Goal: Task Accomplishment & Management: Manage account settings

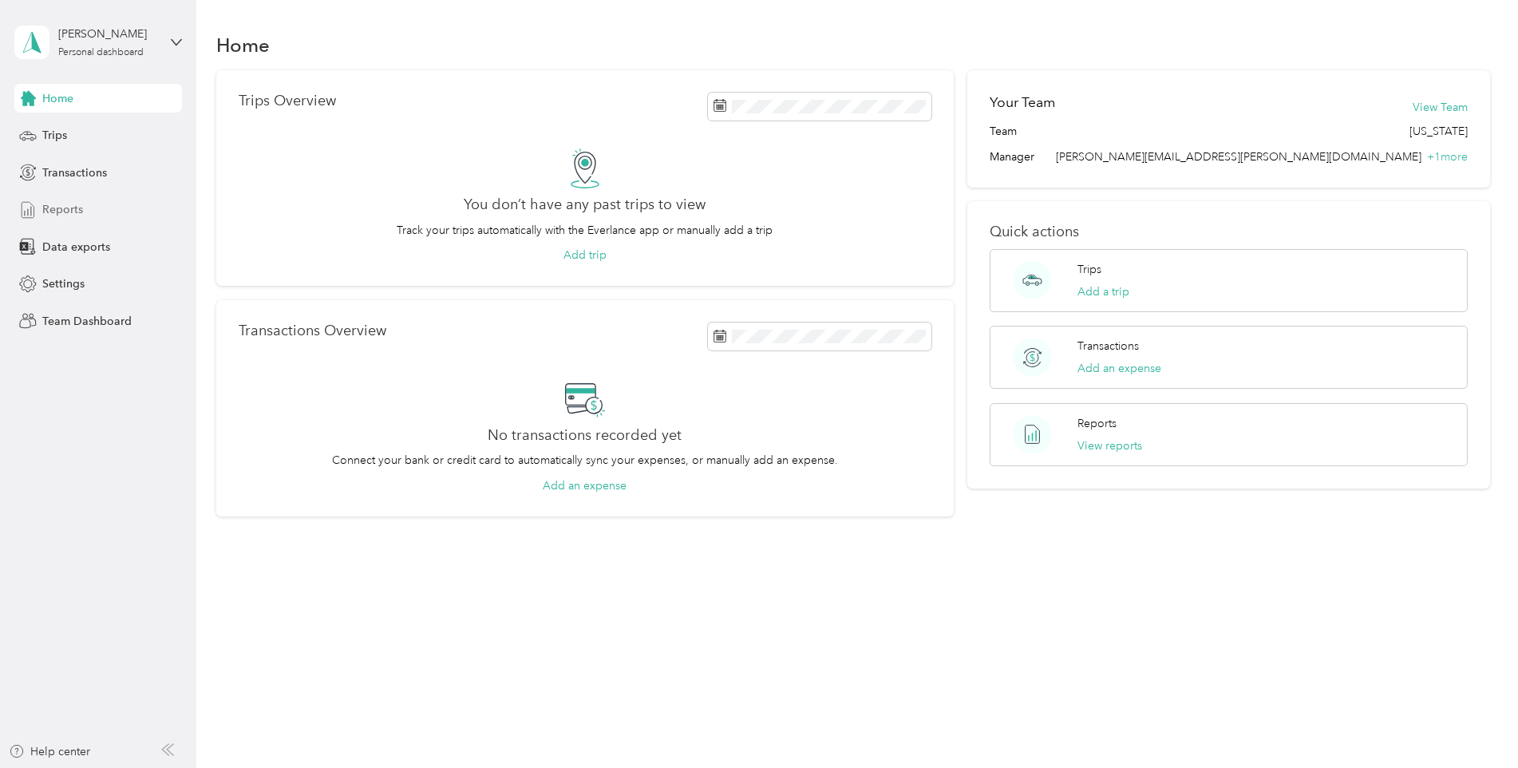
click at [57, 208] on span "Reports" at bounding box center [62, 209] width 41 height 17
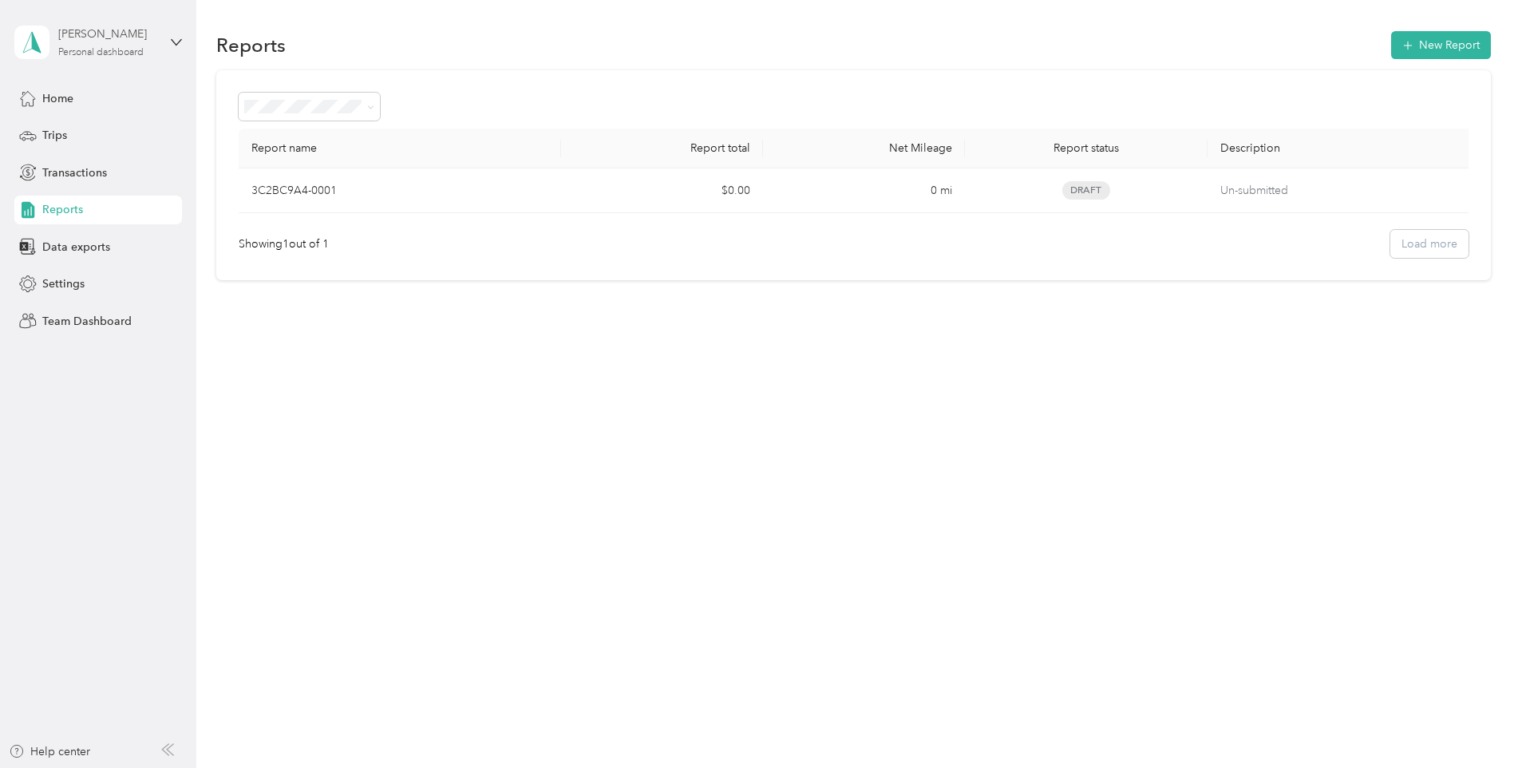
click at [148, 45] on div "[PERSON_NAME] Personal dashboard" at bounding box center [108, 42] width 100 height 32
click at [73, 129] on div "Team dashboard" at bounding box center [71, 131] width 85 height 17
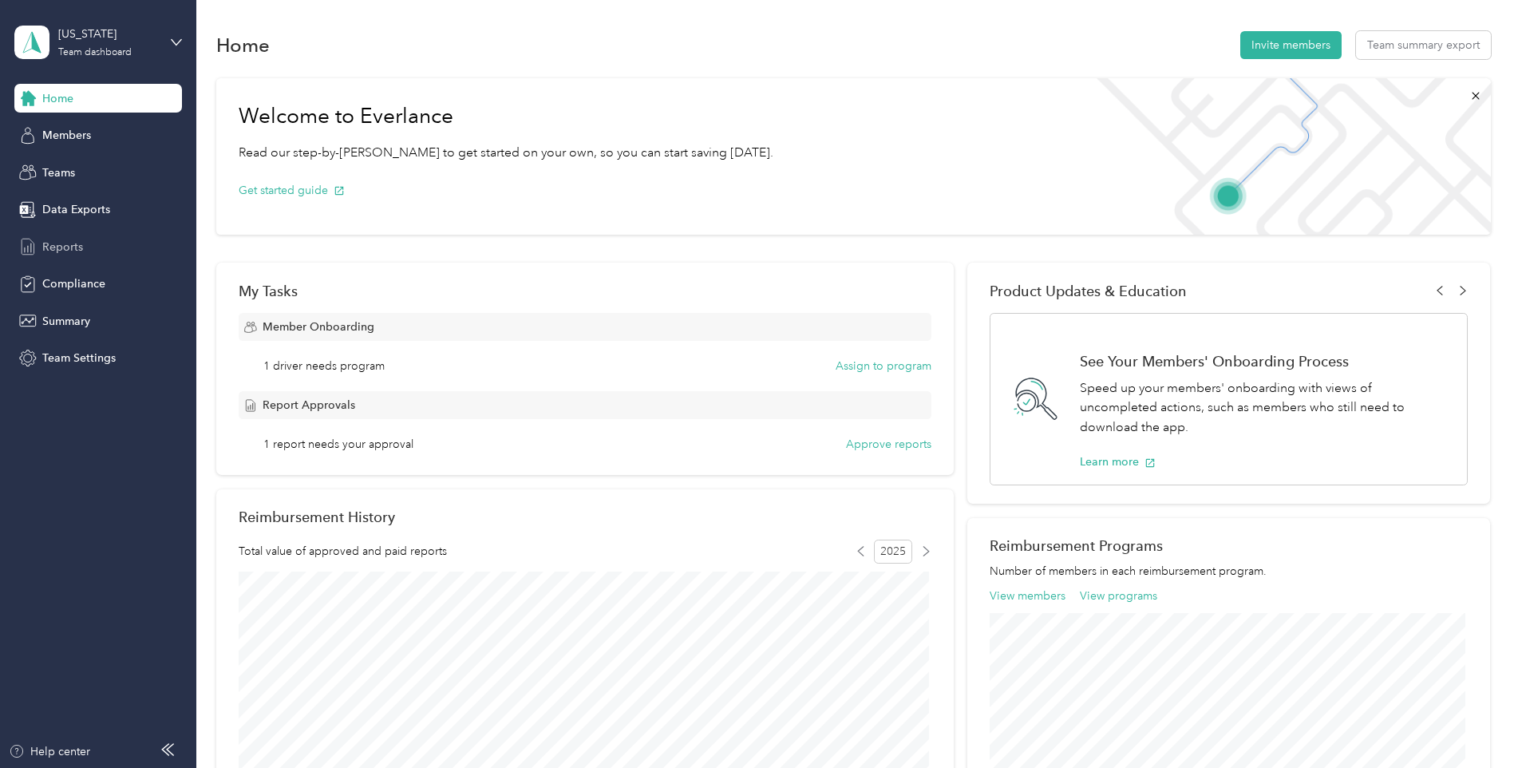
click at [58, 247] on span "Reports" at bounding box center [62, 247] width 41 height 17
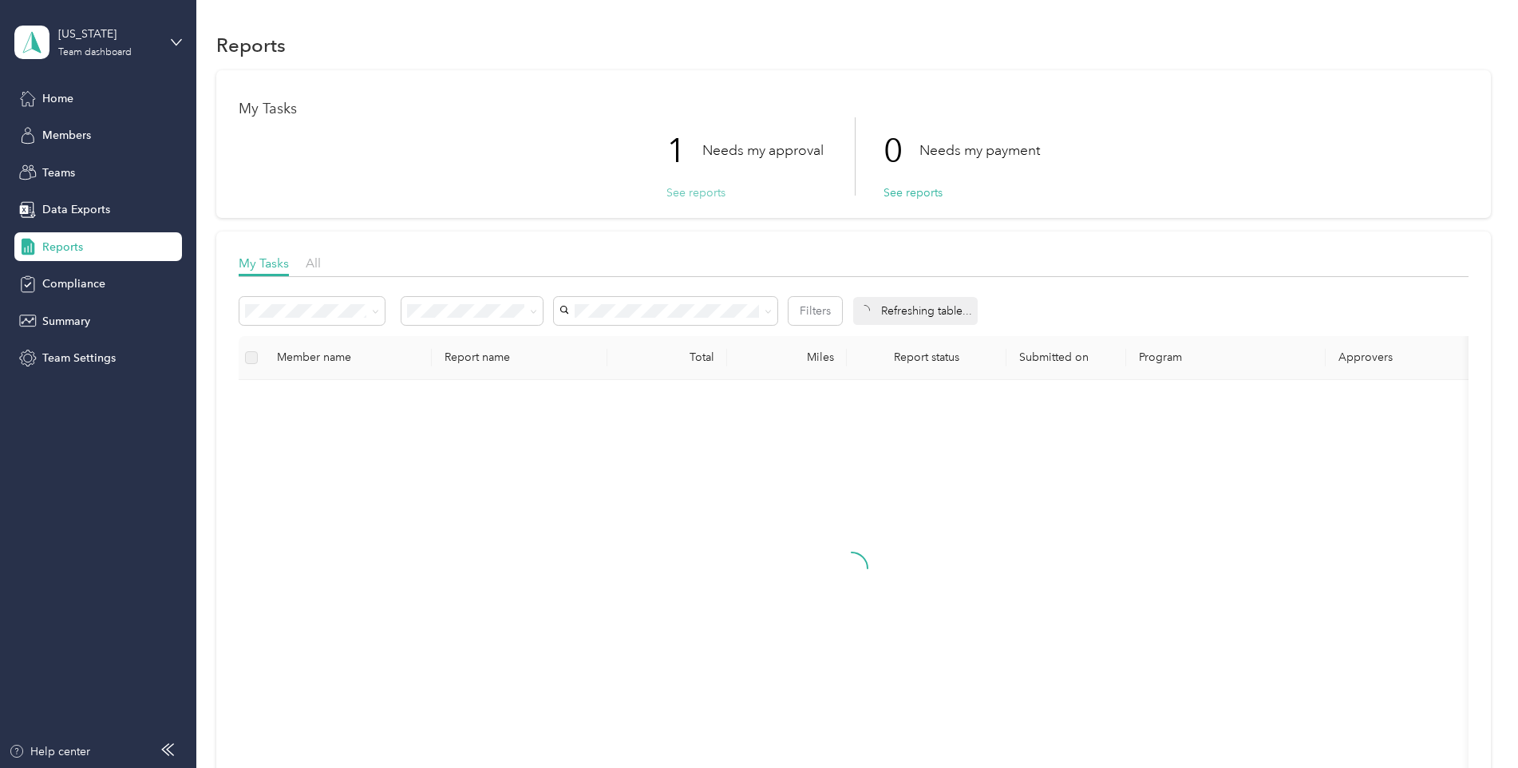
click at [672, 185] on button "See reports" at bounding box center [695, 192] width 59 height 17
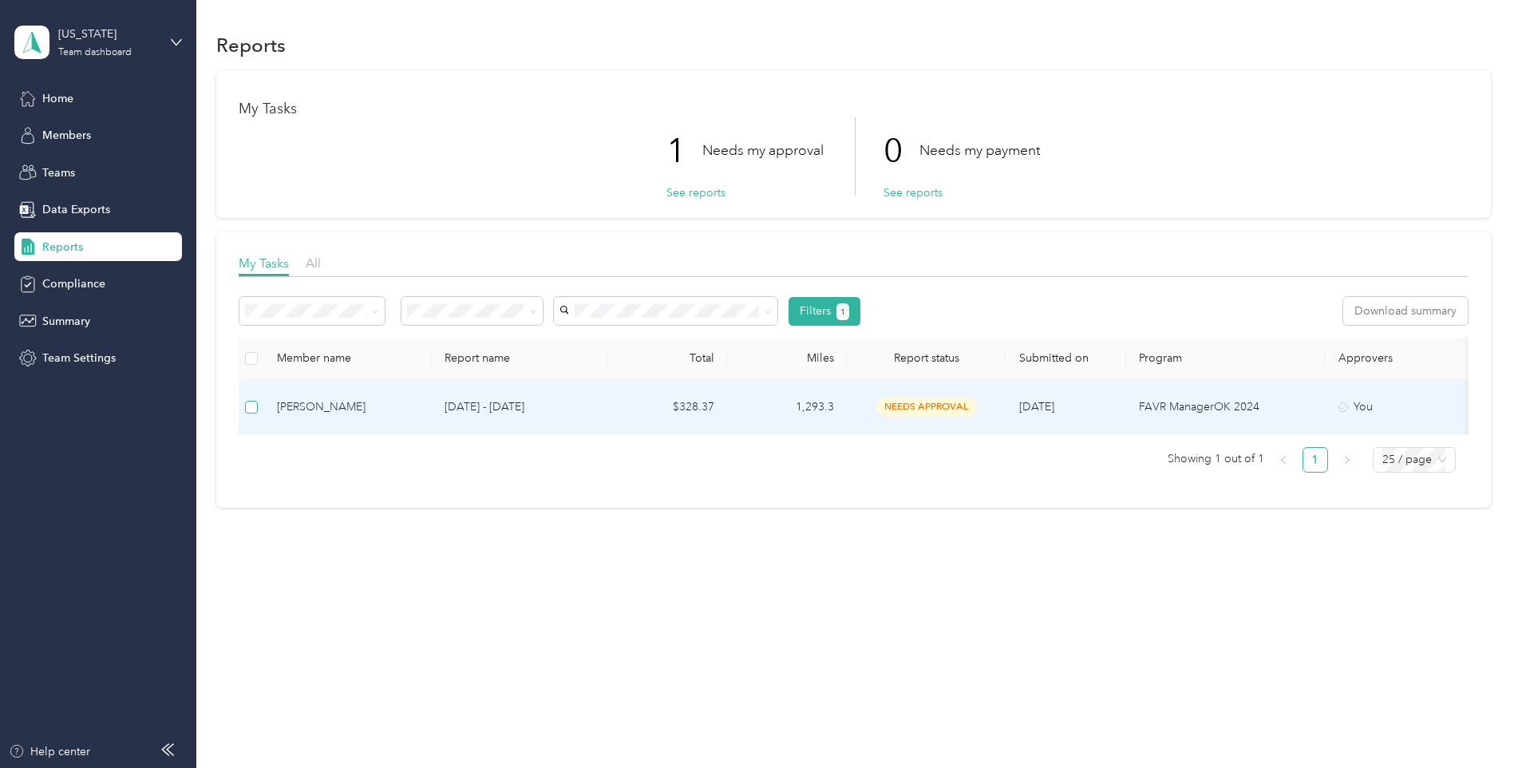
click at [245, 399] on label at bounding box center [251, 407] width 13 height 18
click at [280, 309] on button "Approve" at bounding box center [273, 311] width 68 height 28
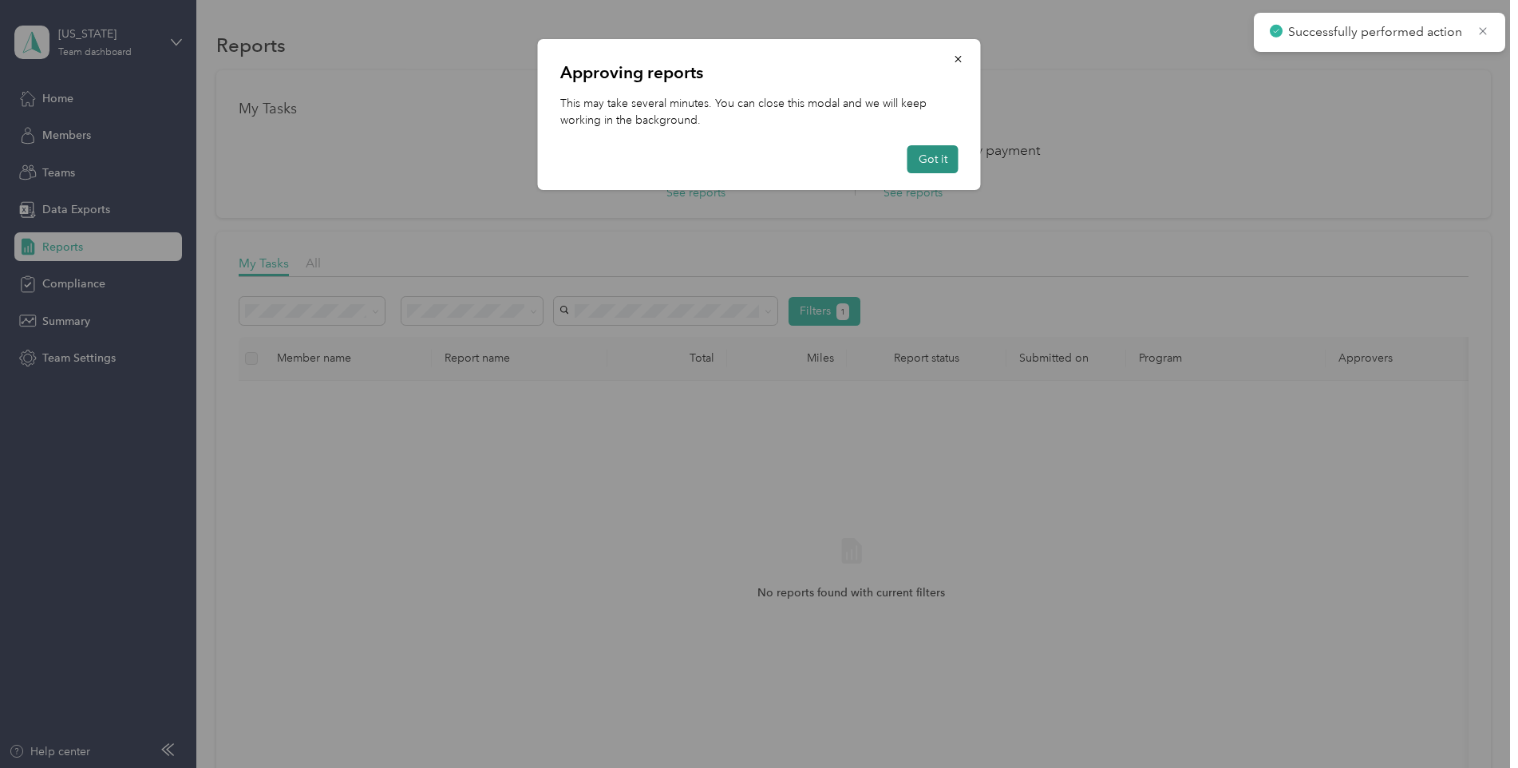
click at [942, 152] on button "Got it" at bounding box center [932, 159] width 51 height 28
